Goal: Find contact information: Find contact information

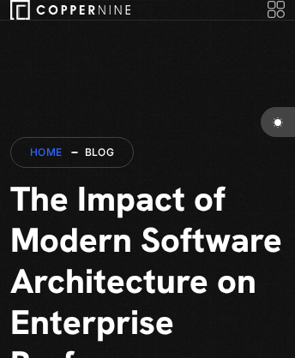
scroll to position [675, 0]
